Goal: Navigation & Orientation: Find specific page/section

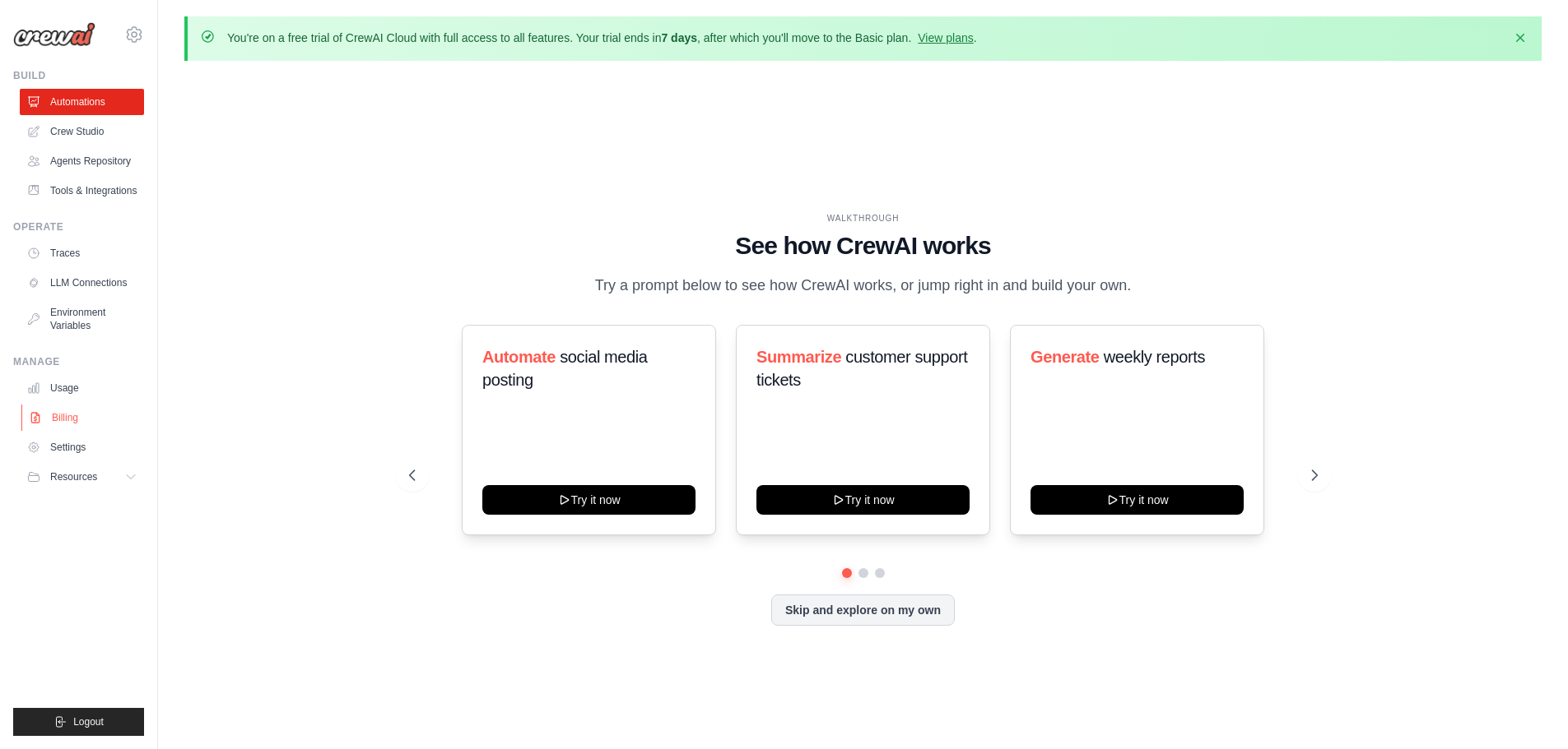
click at [81, 421] on link "Billing" at bounding box center [84, 417] width 125 height 26
click at [65, 420] on link "Billing" at bounding box center [84, 417] width 125 height 26
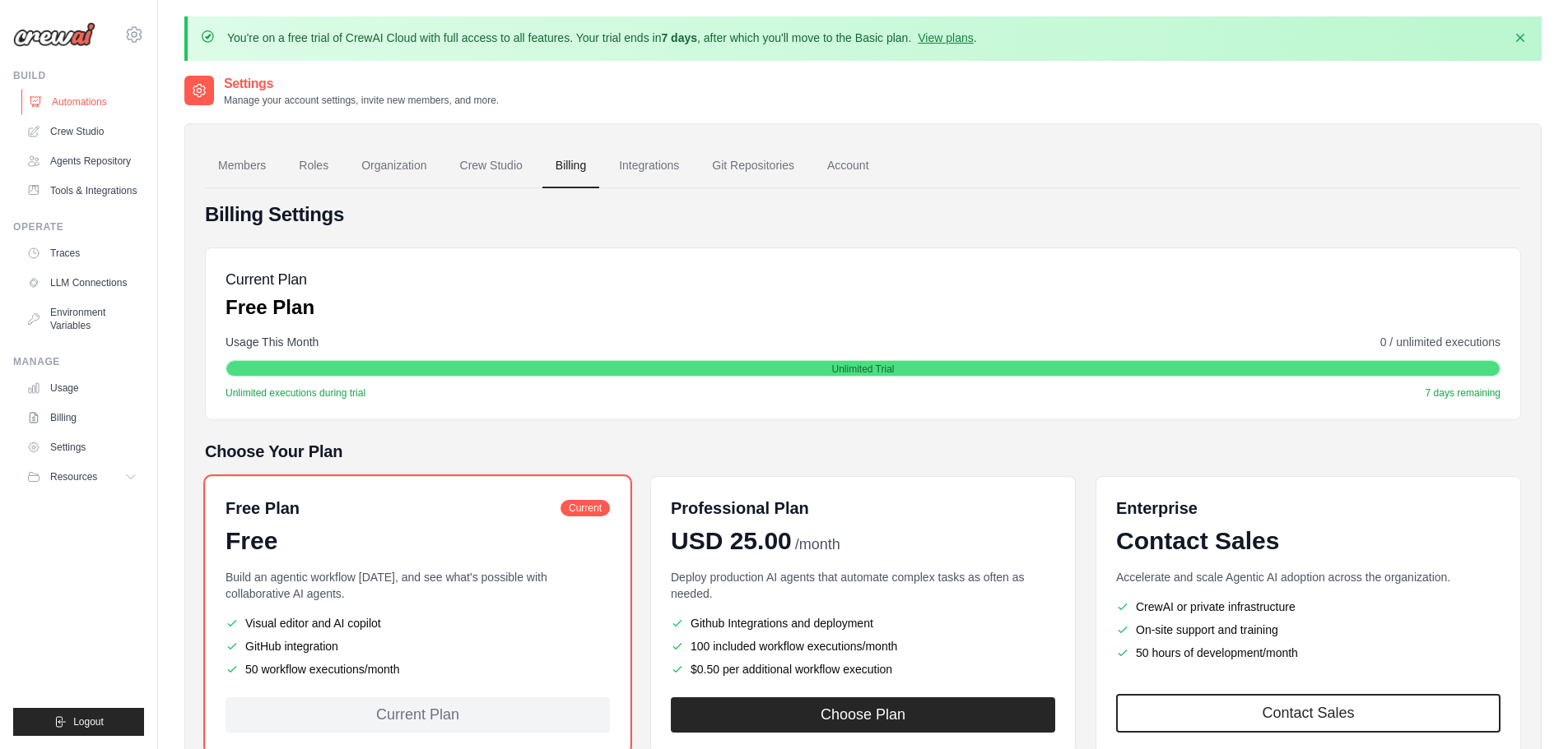
click at [87, 105] on link "Automations" at bounding box center [84, 101] width 125 height 26
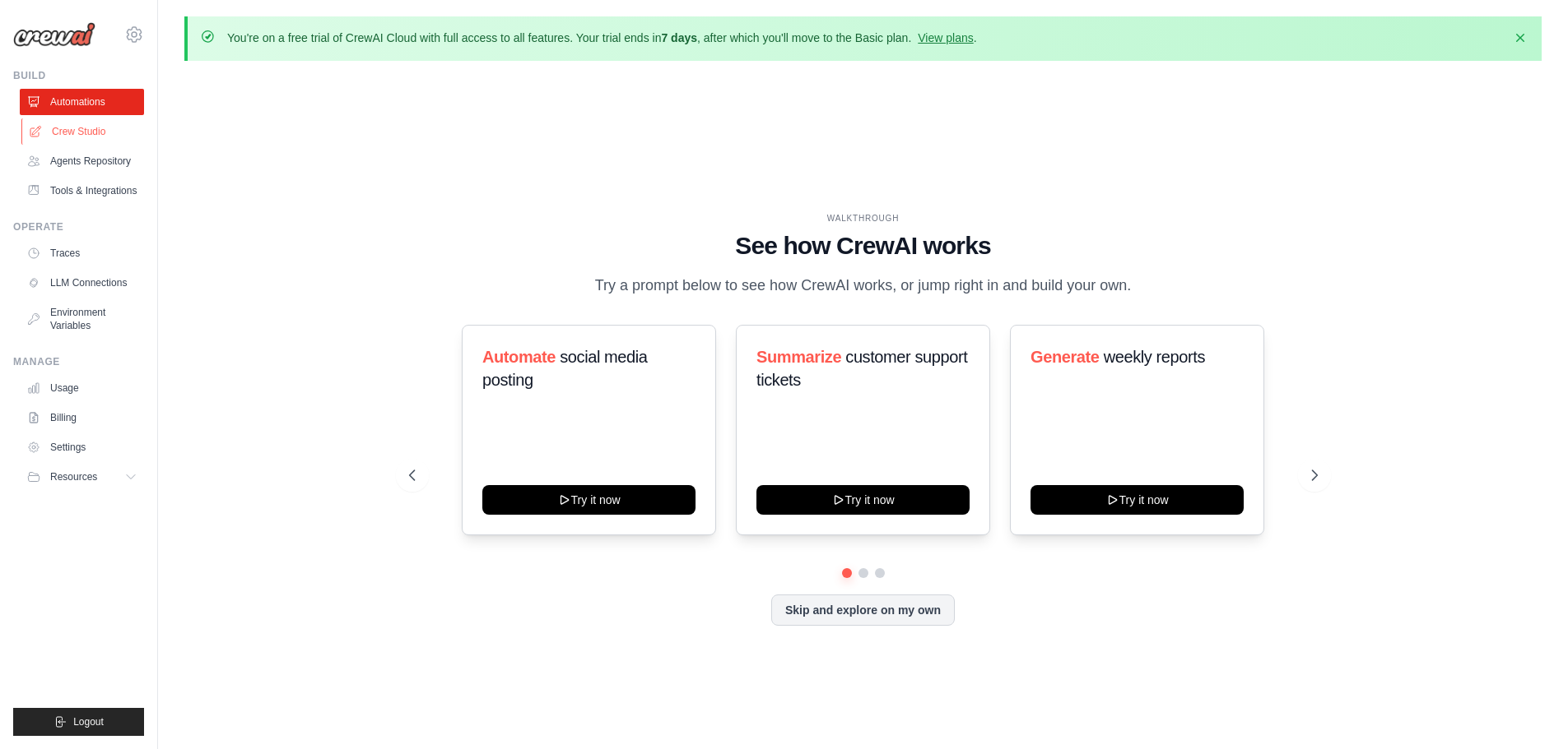
click at [76, 135] on link "Crew Studio" at bounding box center [84, 131] width 125 height 26
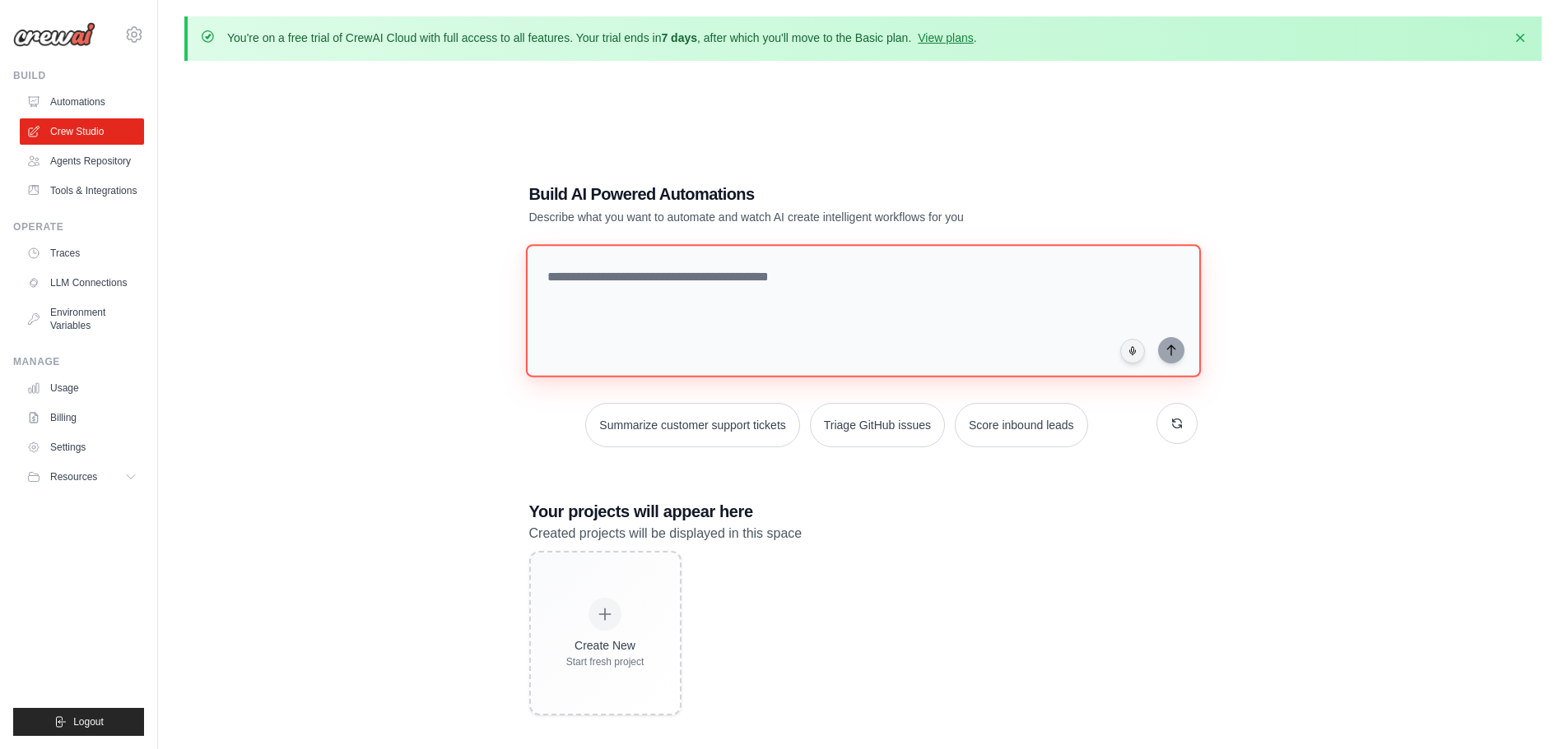
click at [610, 270] on textarea at bounding box center [862, 310] width 675 height 133
click at [90, 157] on link "Agents Repository" at bounding box center [84, 160] width 125 height 26
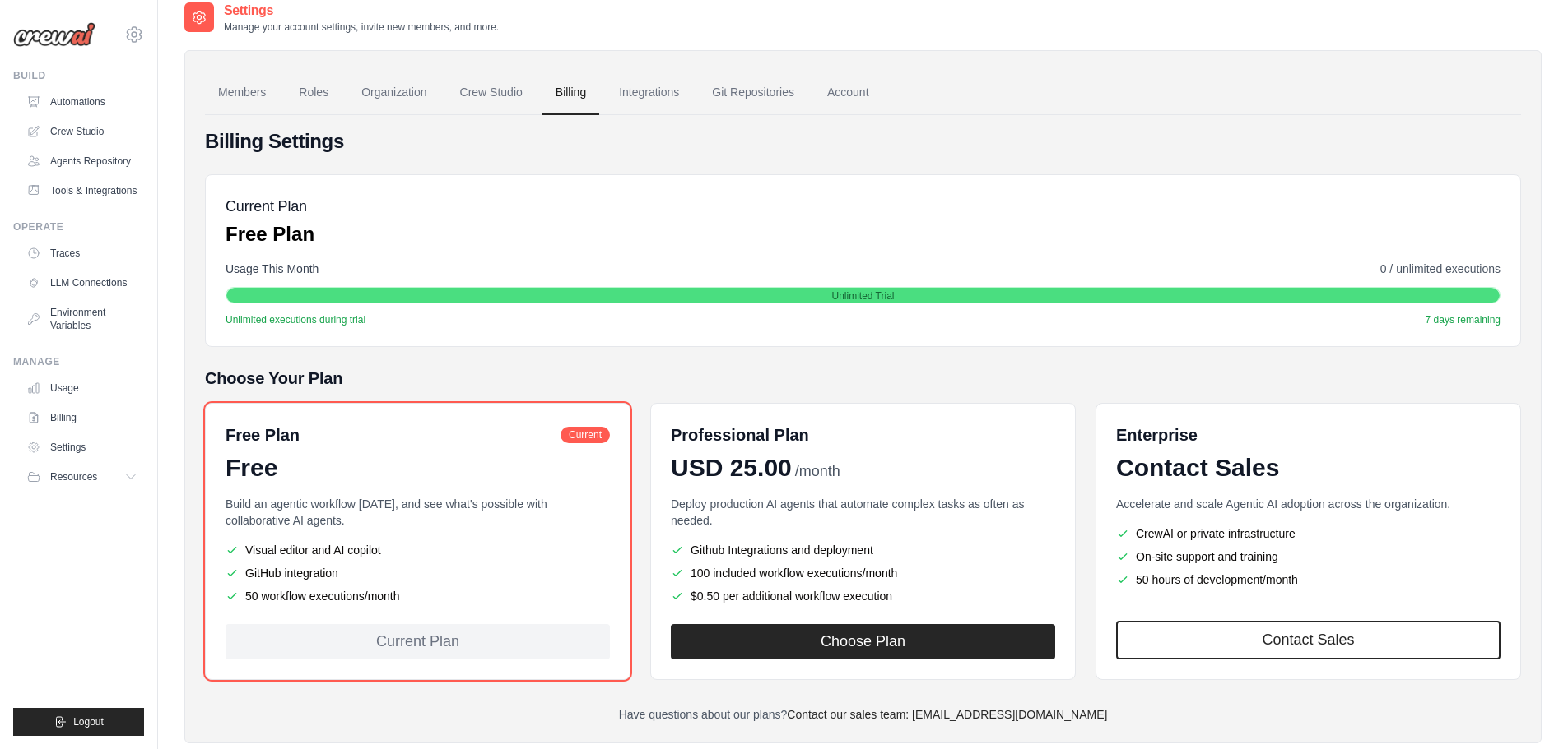
scroll to position [110, 0]
